Goal: Task Accomplishment & Management: Manage account settings

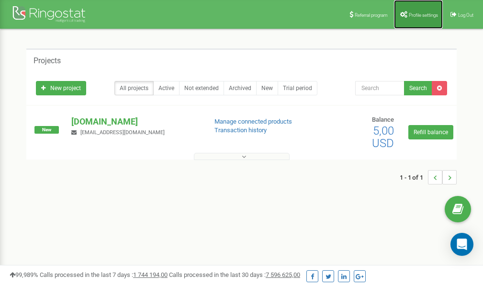
click at [420, 11] on link "Profile settings" at bounding box center [418, 14] width 49 height 29
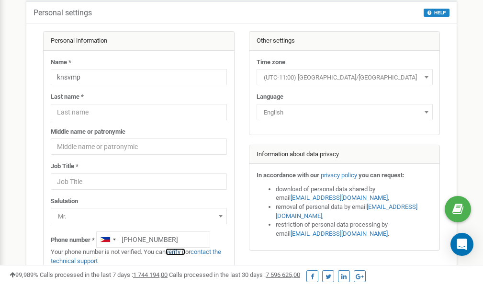
click at [181, 252] on link "verify it" at bounding box center [176, 251] width 20 height 7
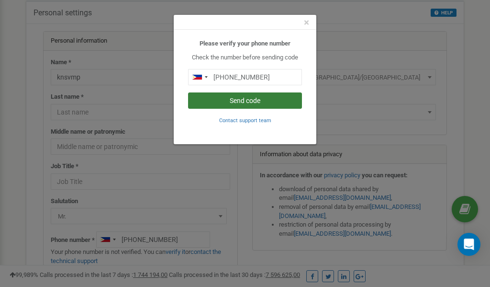
click at [250, 101] on button "Send code" at bounding box center [245, 100] width 114 height 16
